Goal: Navigation & Orientation: Find specific page/section

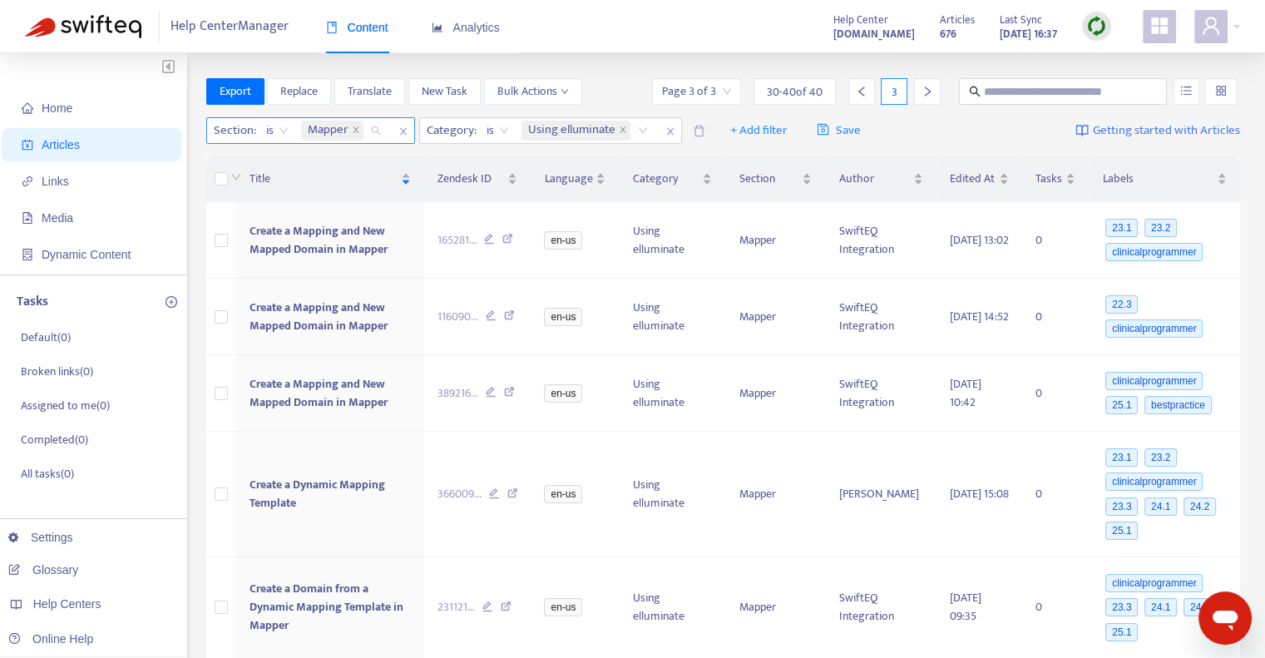
click at [349, 126] on span "Mapper" at bounding box center [332, 131] width 62 height 20
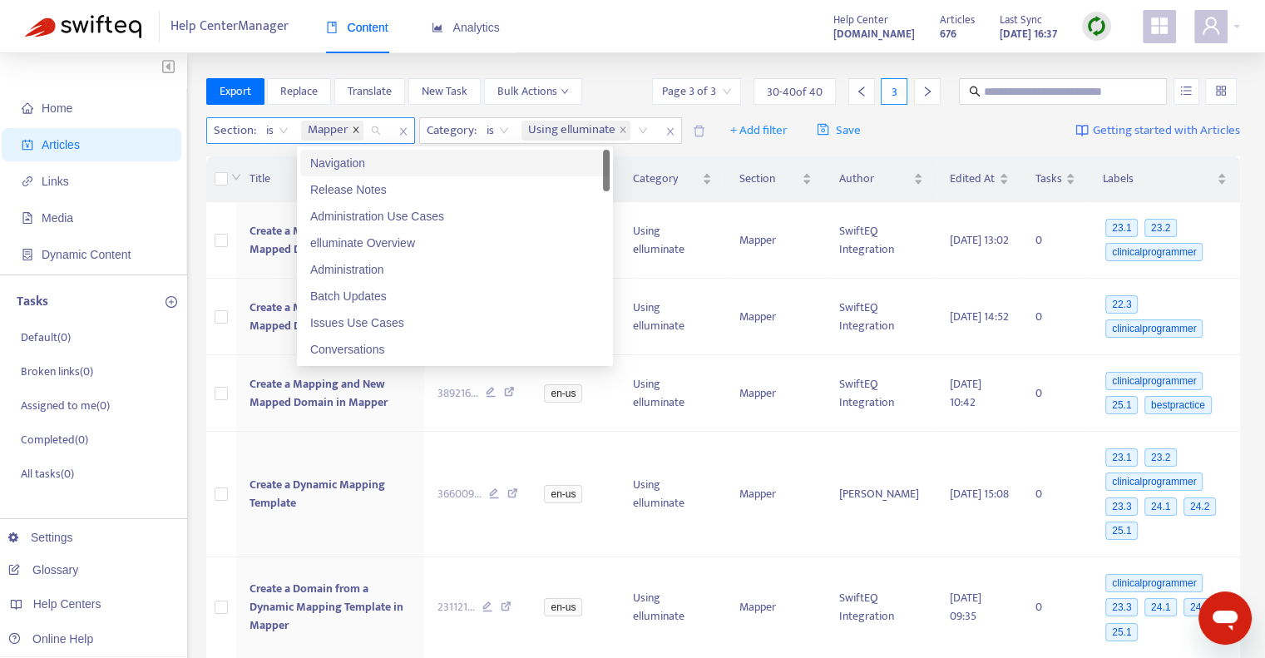
click at [355, 129] on icon "close" at bounding box center [356, 129] width 6 height 6
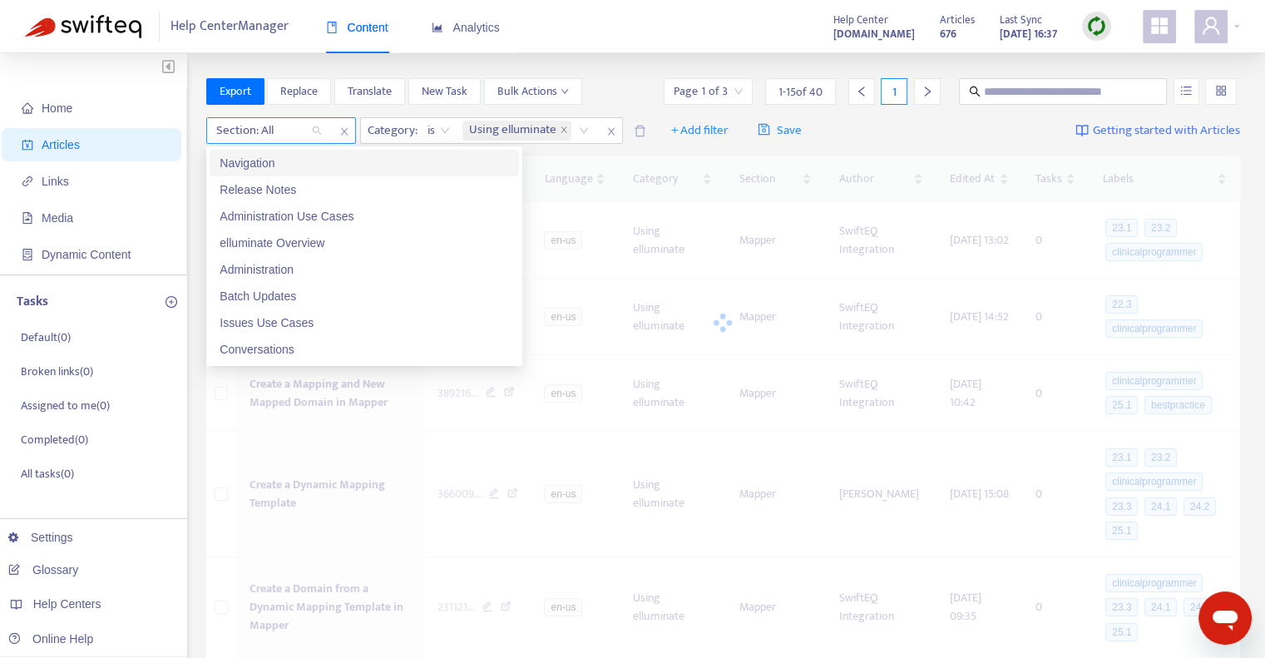
click at [299, 131] on div at bounding box center [260, 131] width 101 height 20
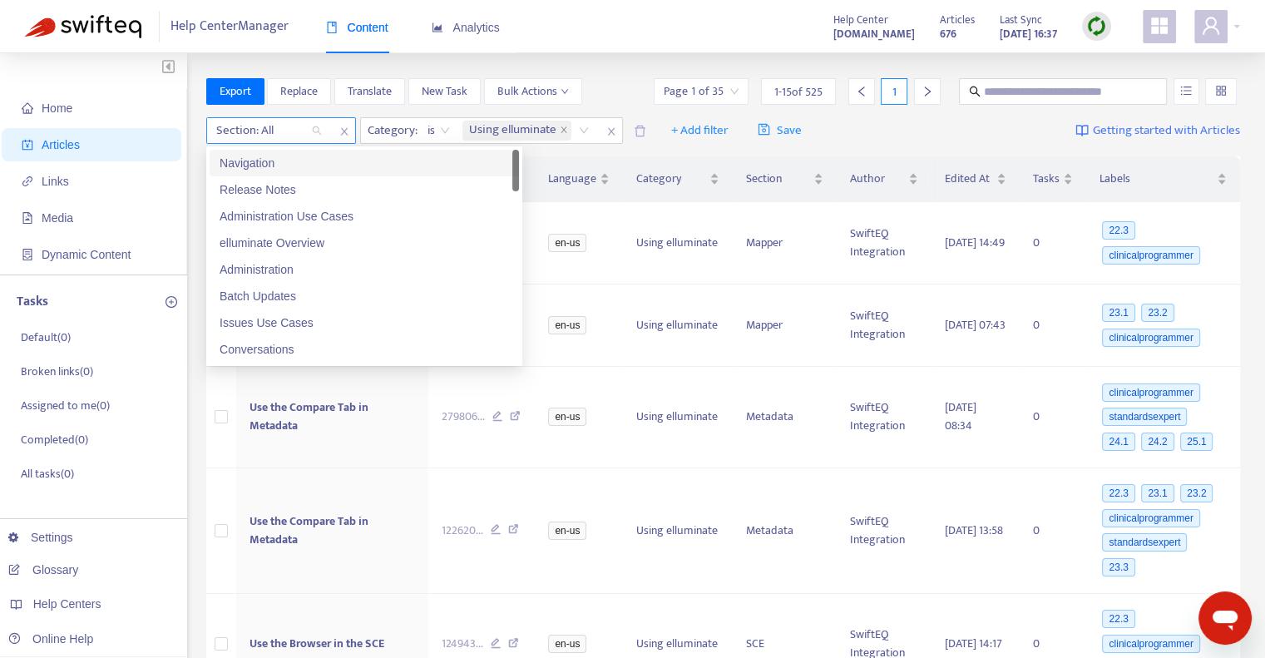
click at [320, 131] on div "Section: All" at bounding box center [269, 130] width 124 height 25
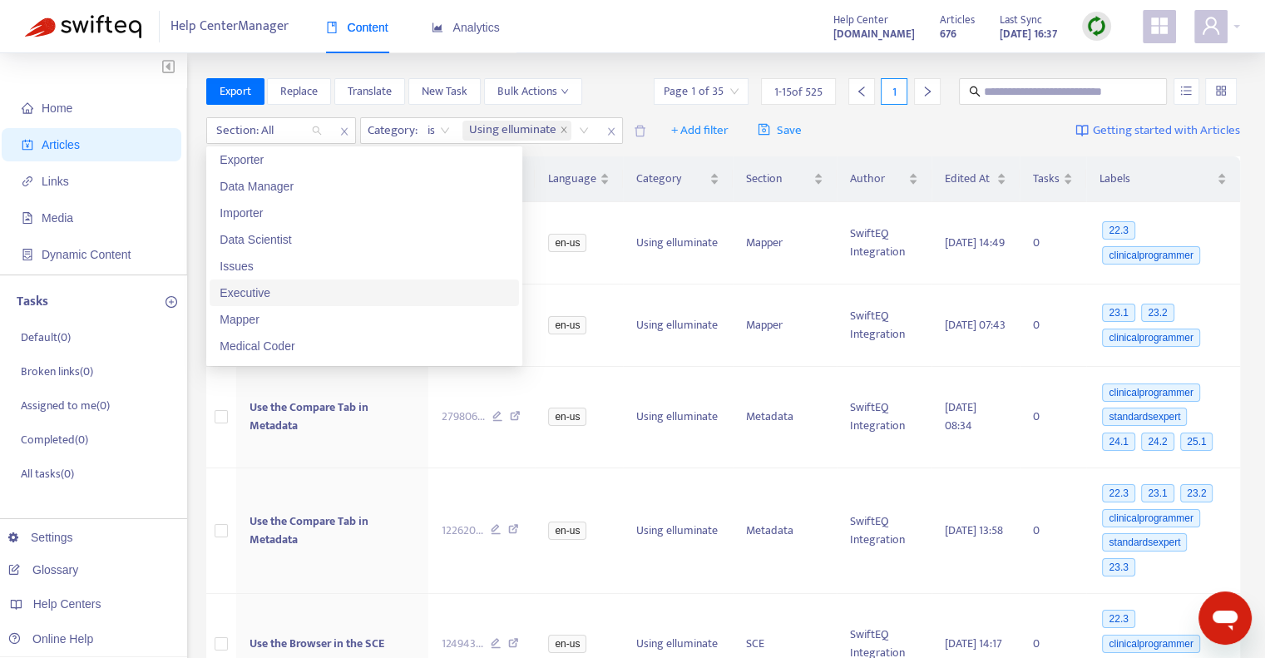
scroll to position [832, 0]
click at [248, 290] on div "Metadata" at bounding box center [364, 289] width 289 height 18
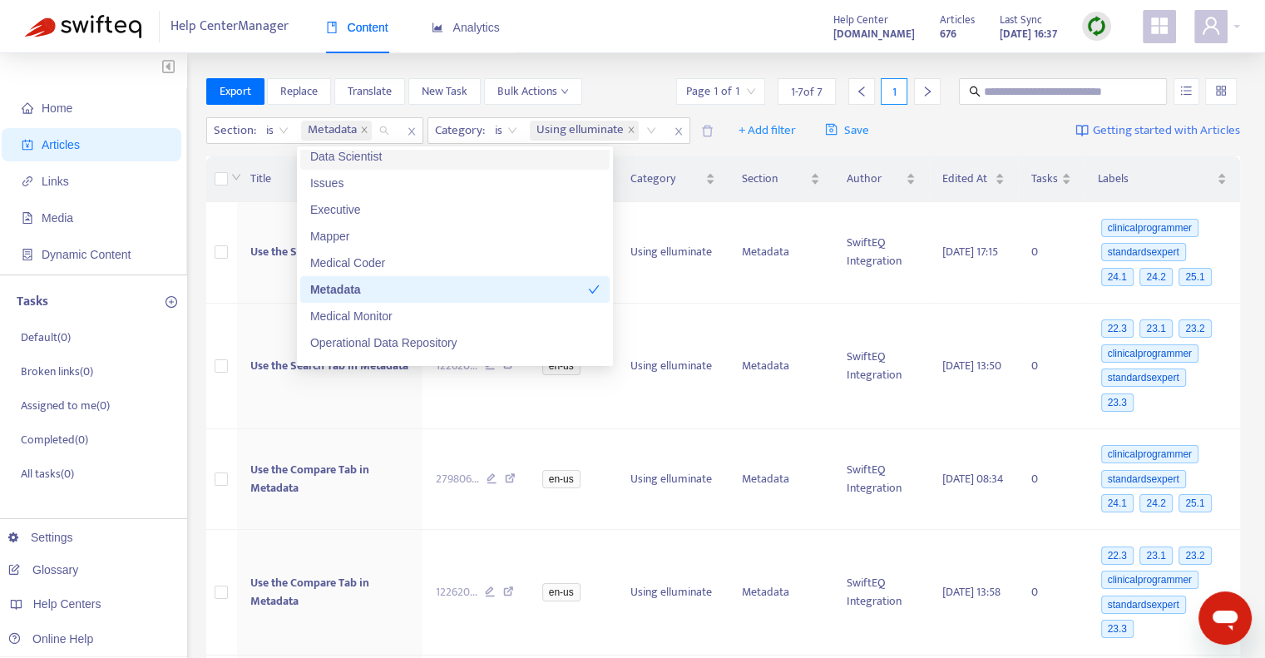
click at [584, 64] on div "Home Articles Links Media Dynamic Content Tasks Default ( 0 ) Broken links ( 0 …" at bounding box center [632, 552] width 1265 height 999
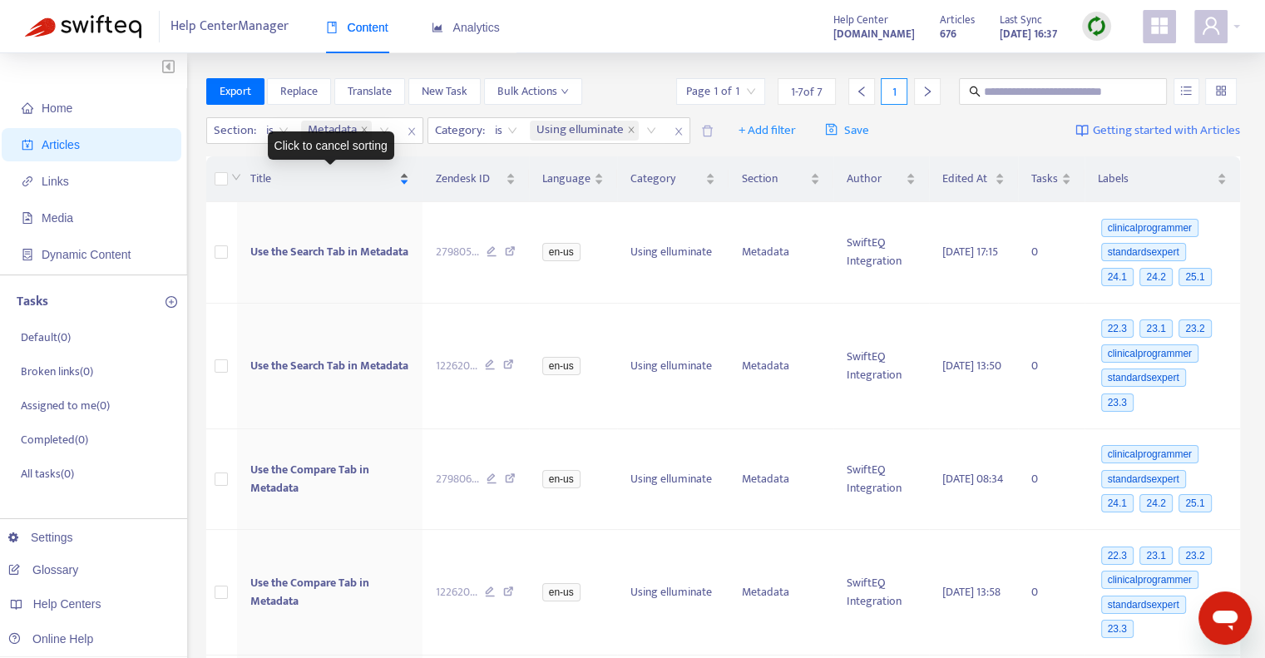
click at [259, 174] on span "Title" at bounding box center [323, 179] width 146 height 18
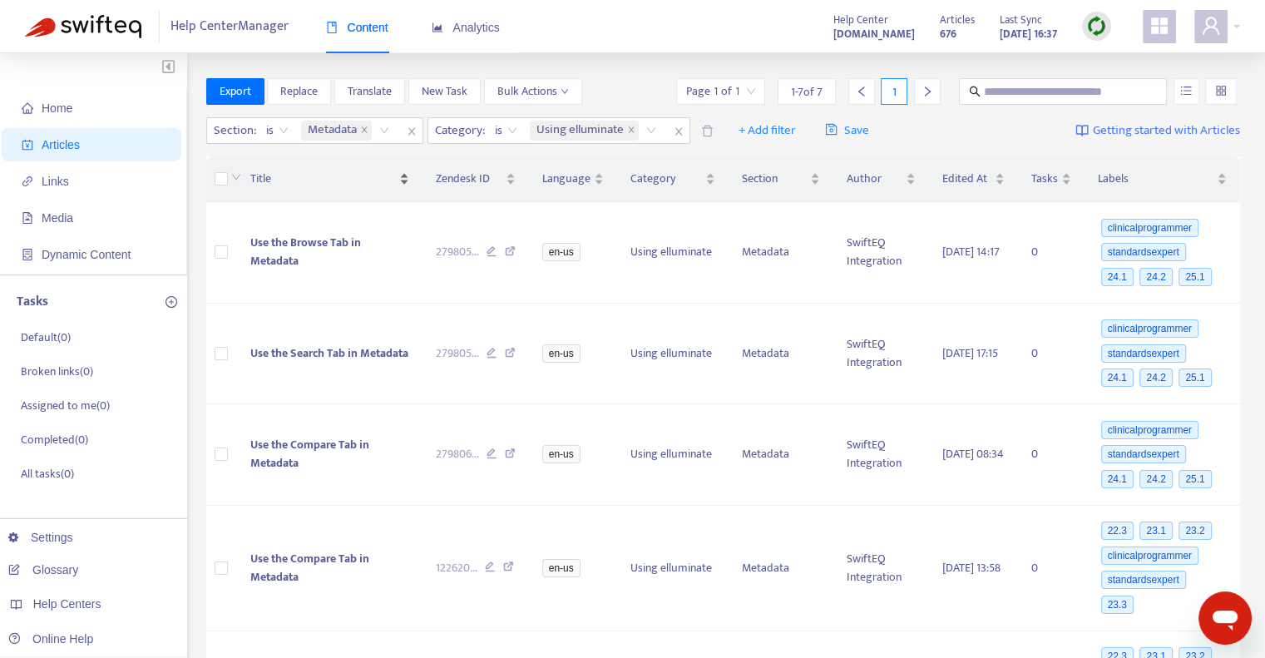
click at [259, 174] on span "Title" at bounding box center [323, 179] width 146 height 18
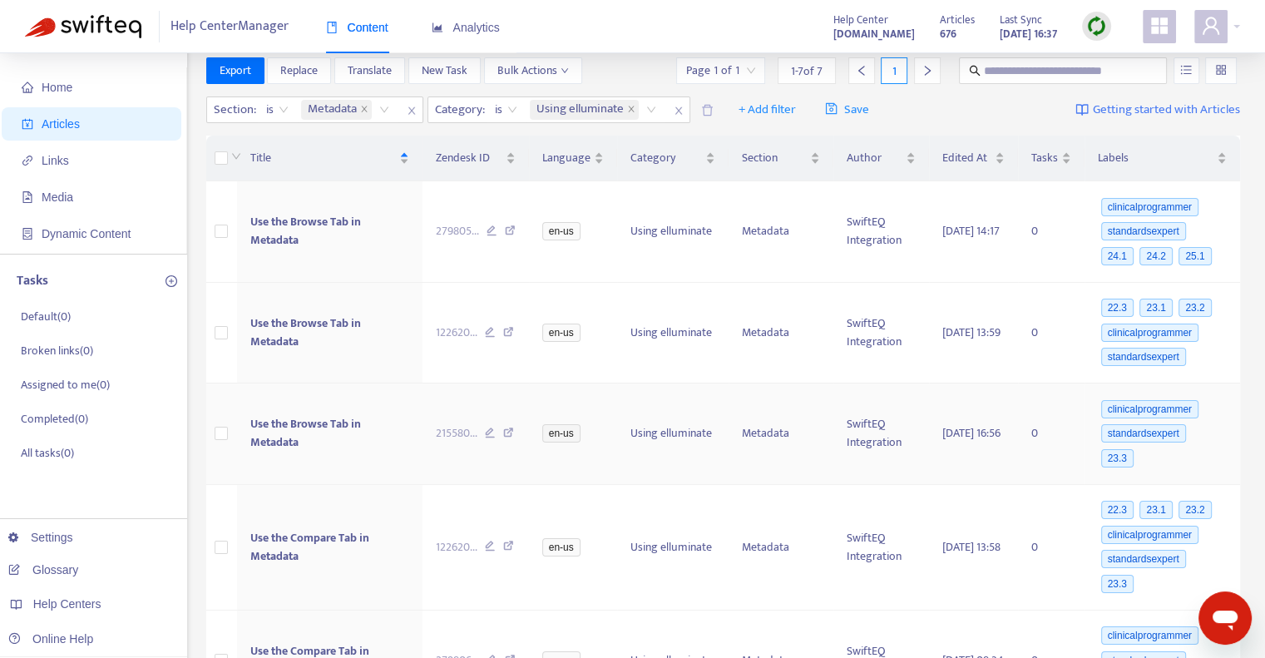
scroll to position [0, 0]
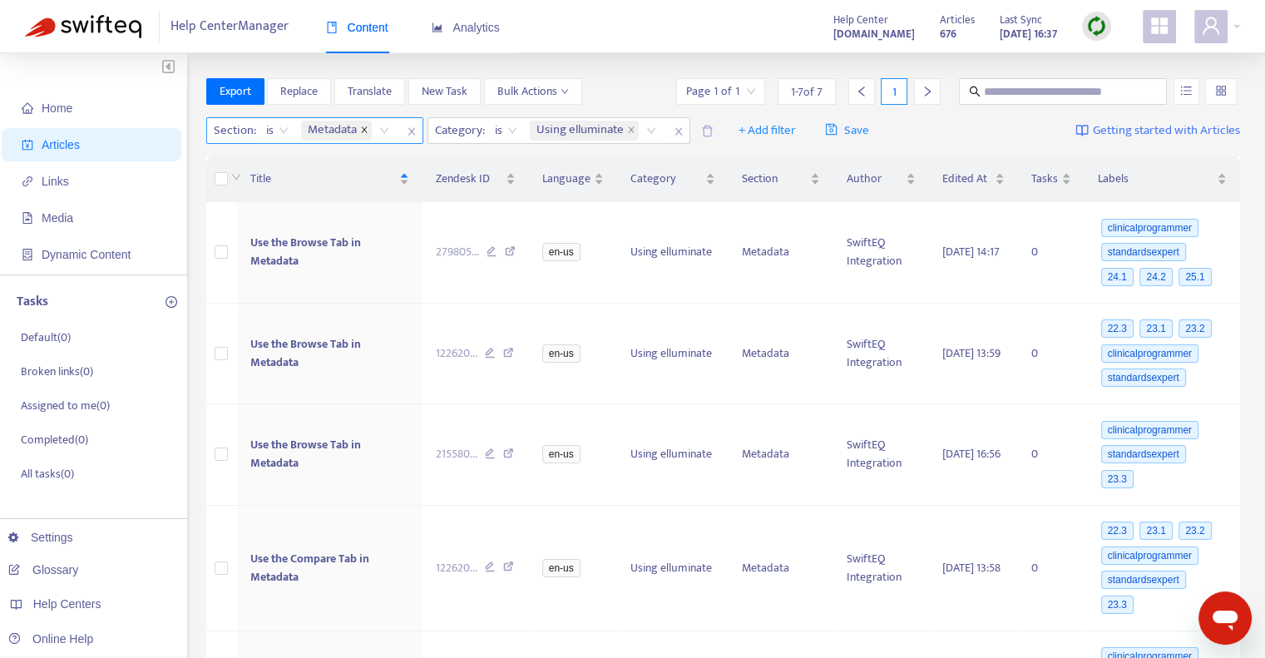
click at [362, 130] on icon "close" at bounding box center [364, 130] width 8 height 8
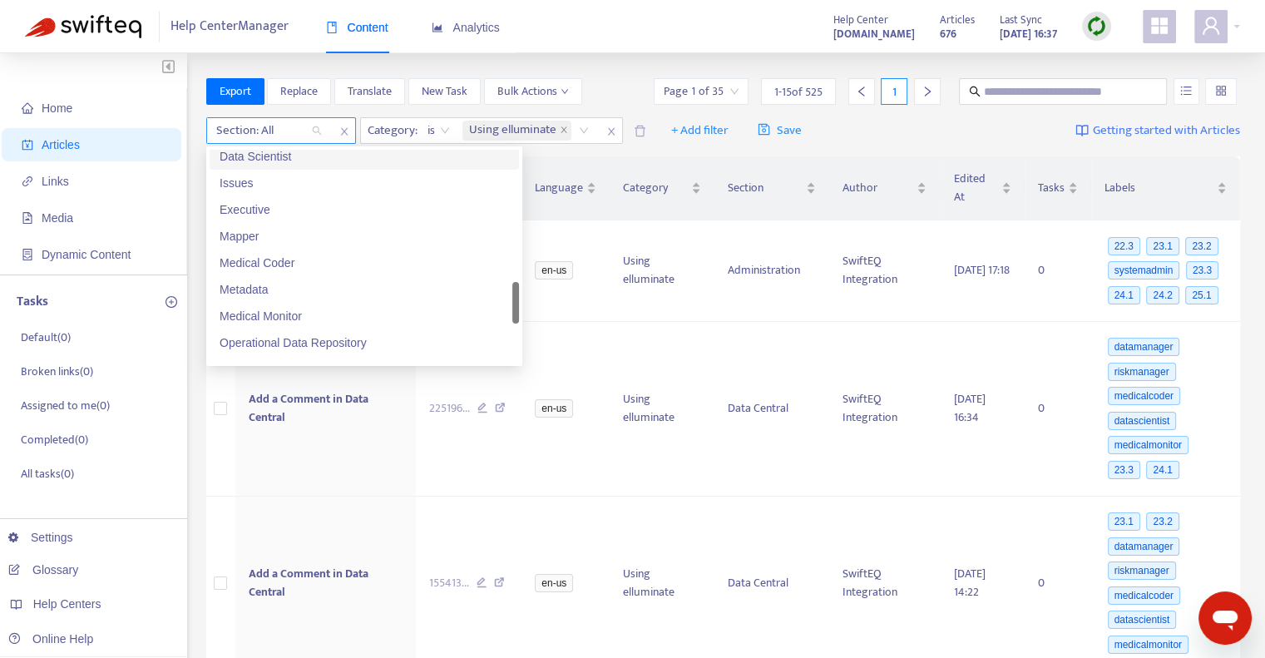
click at [312, 126] on div "Section: All" at bounding box center [269, 130] width 124 height 25
click at [346, 343] on div "Operational Data Repository" at bounding box center [364, 343] width 289 height 18
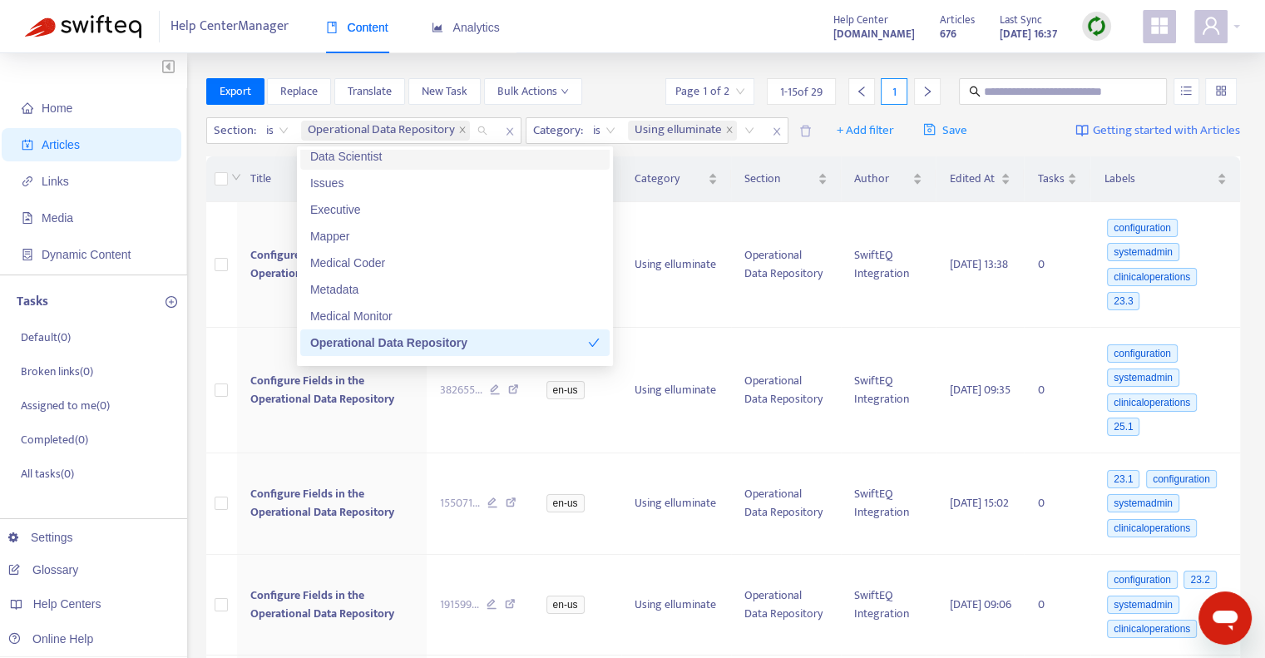
click at [591, 42] on div "Help Center Manager Content Analytics Help Center [DOMAIN_NAME] Articles 676 La…" at bounding box center [632, 26] width 1265 height 53
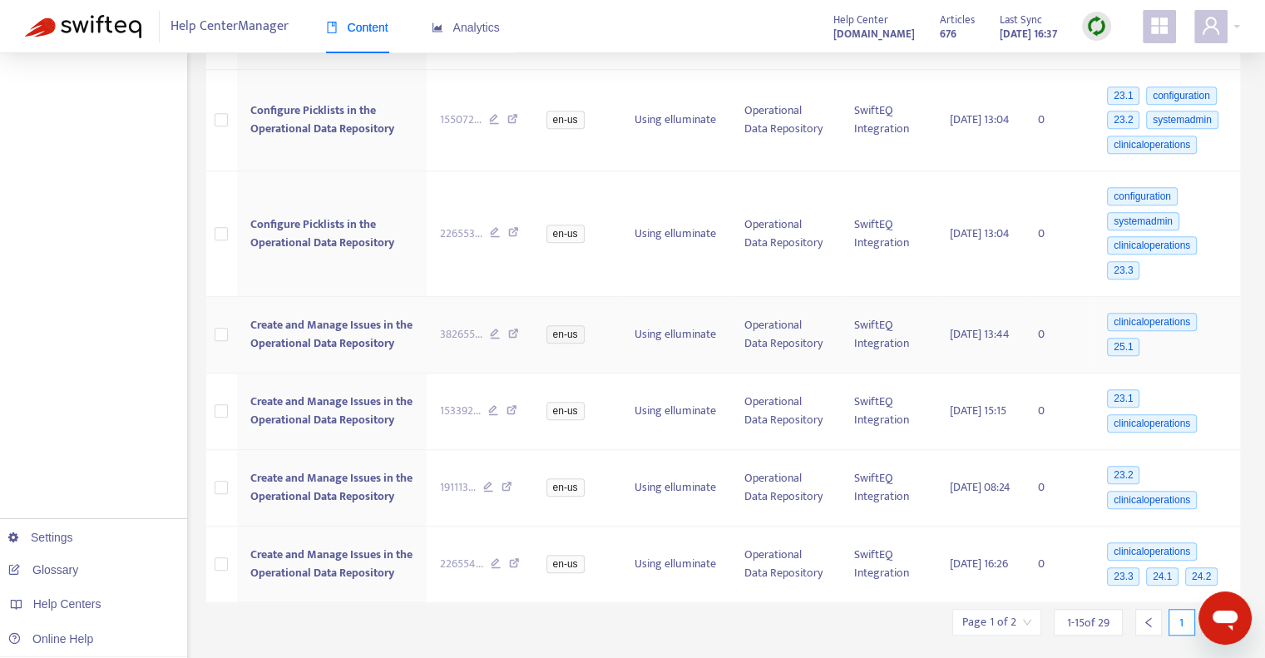
scroll to position [1232, 0]
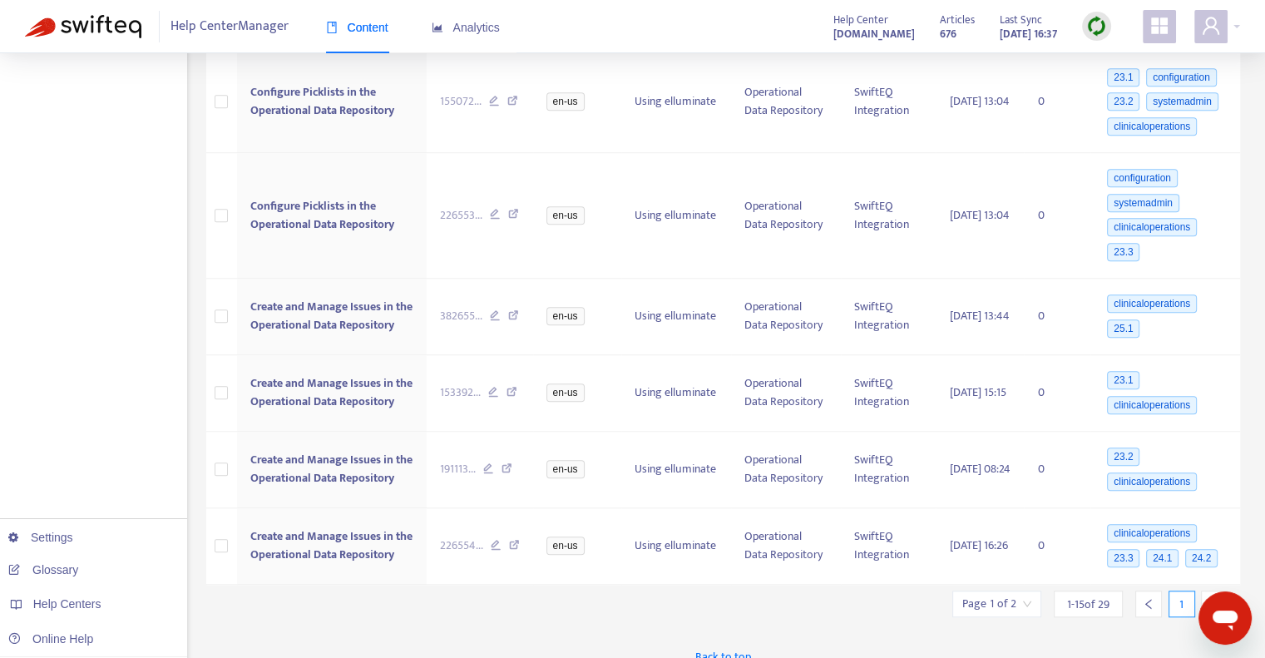
click at [1214, 598] on icon "right" at bounding box center [1214, 604] width 12 height 12
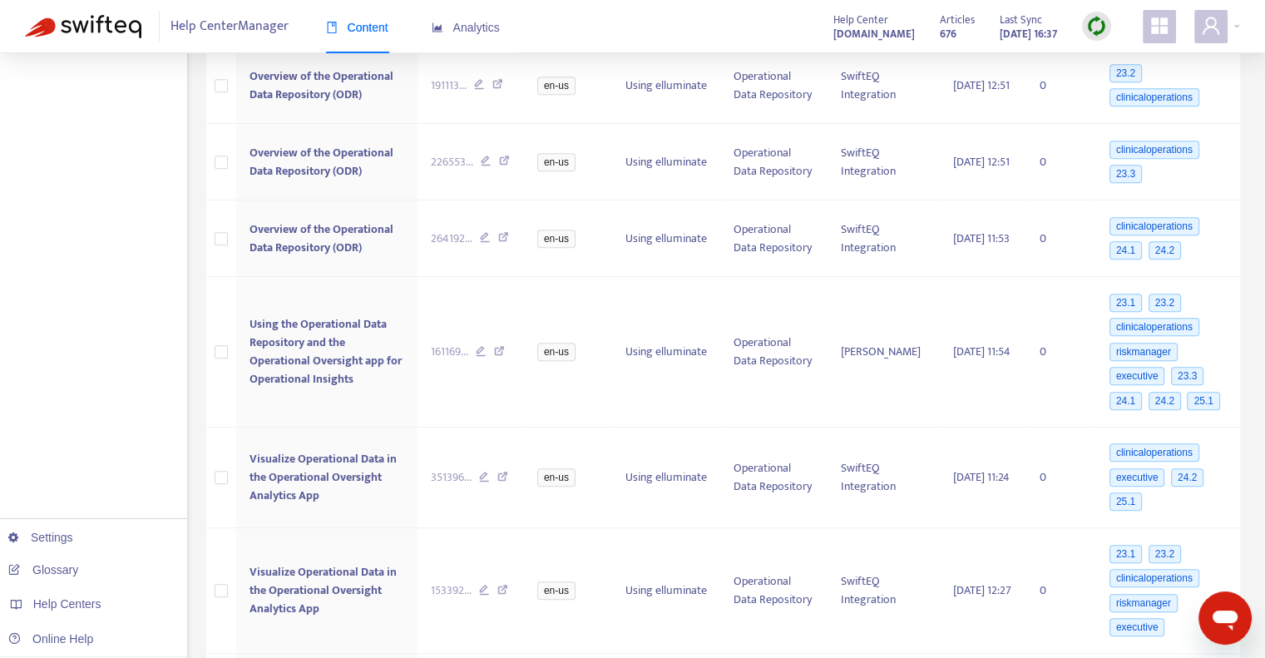
scroll to position [832, 0]
